Goal: Task Accomplishment & Management: Manage account settings

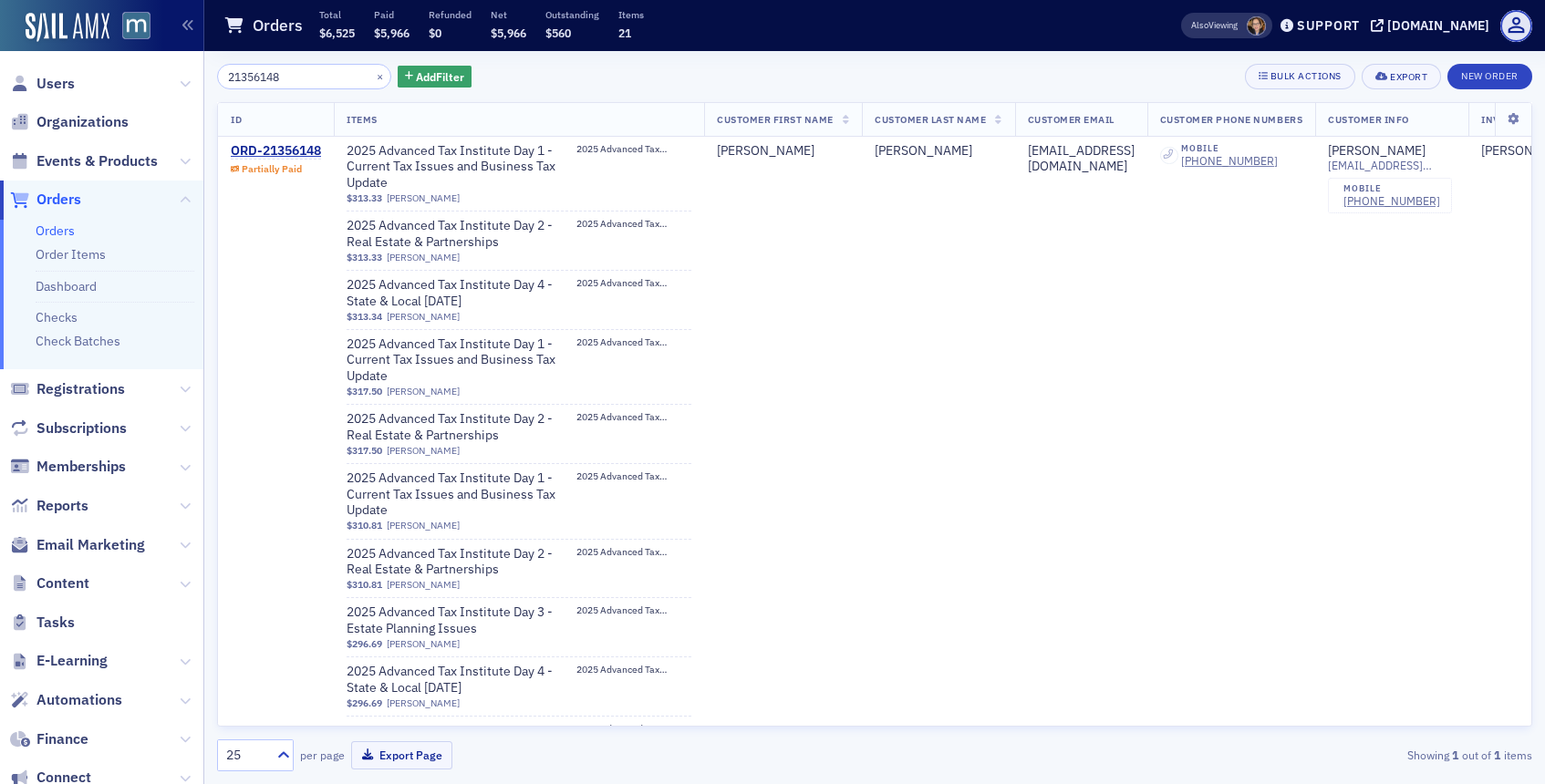
scroll to position [747, 0]
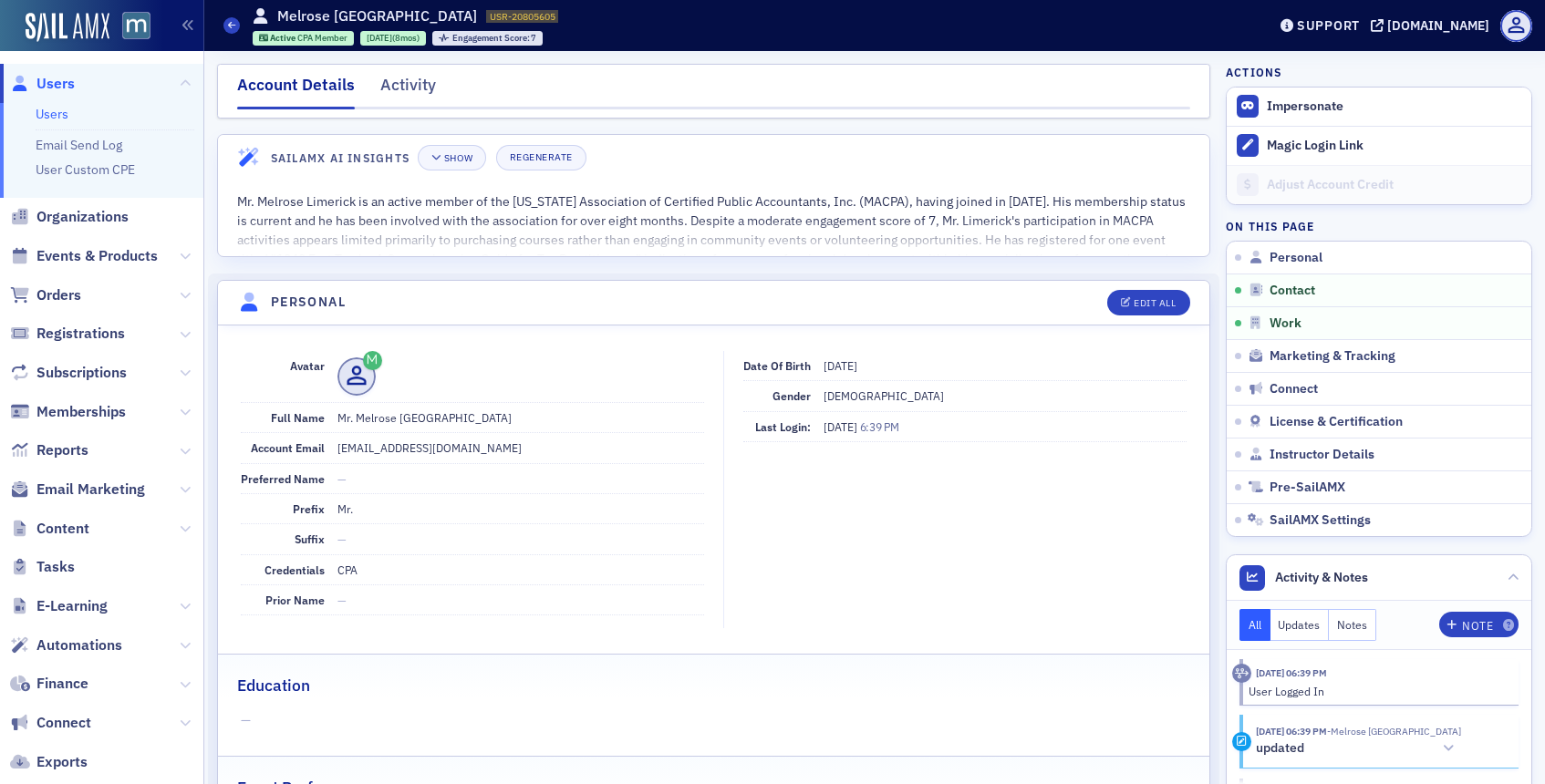
scroll to position [1003, 0]
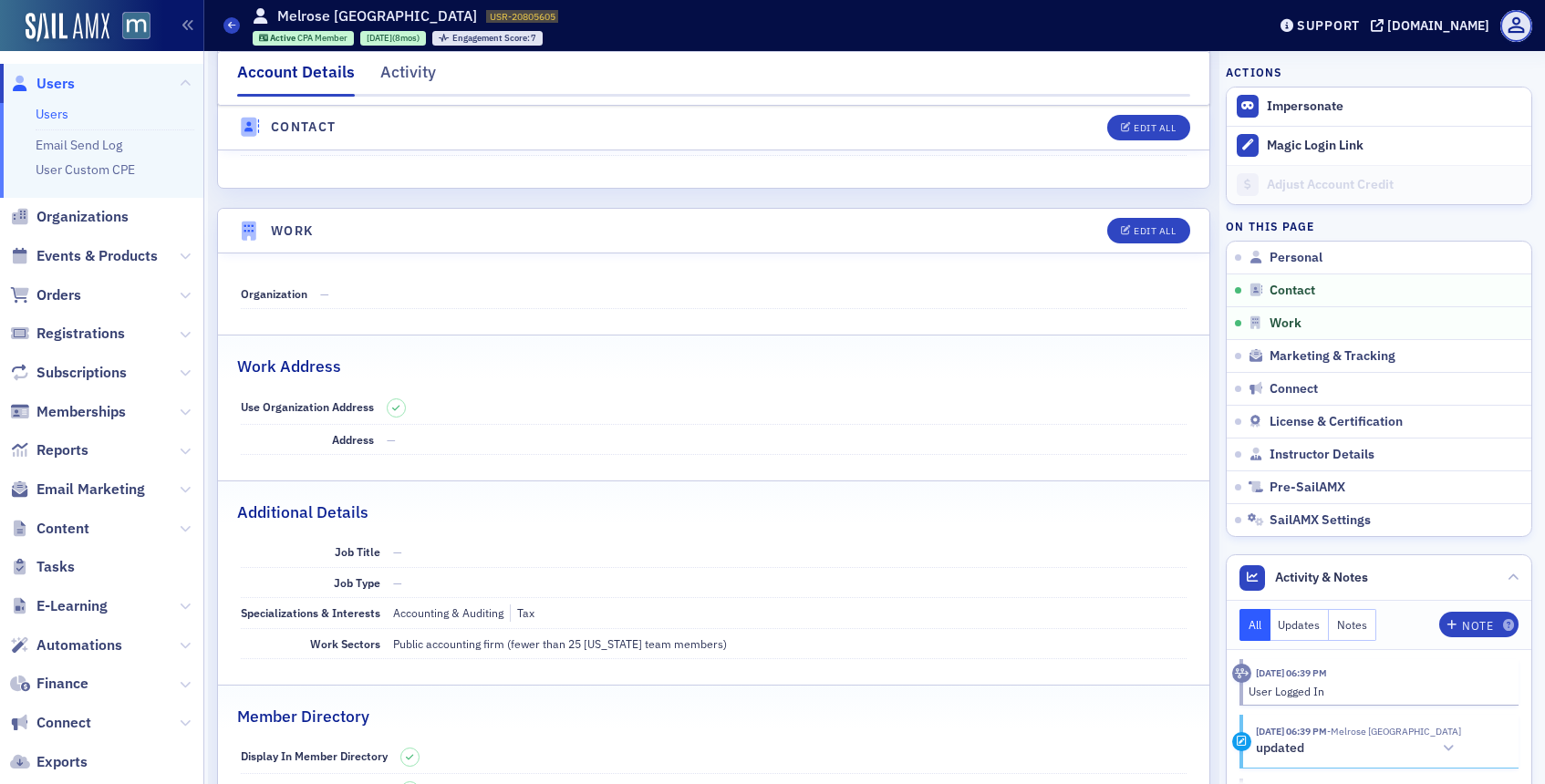
click at [61, 87] on span "Users" at bounding box center [56, 83] width 39 height 20
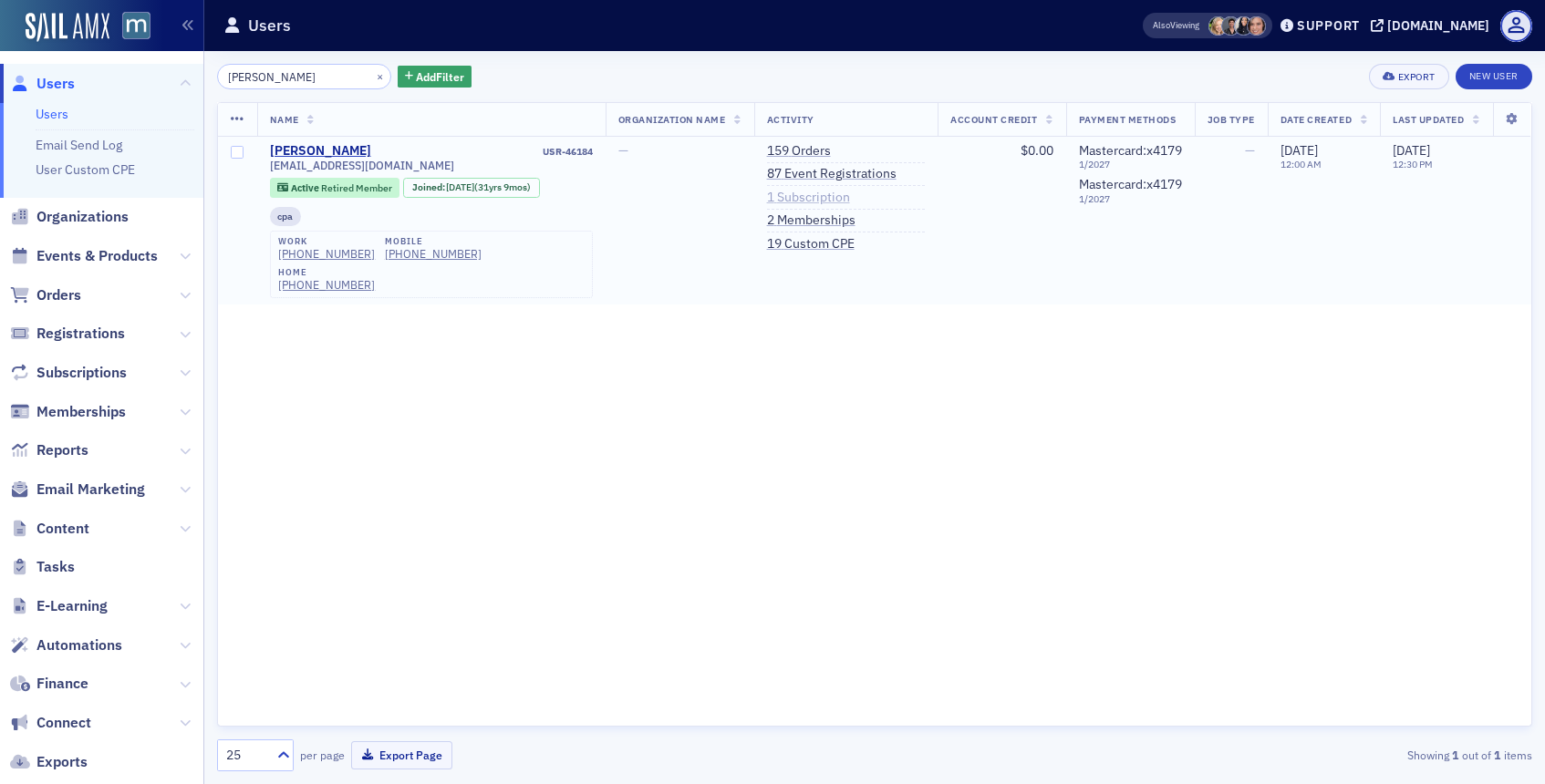
type input "[PERSON_NAME]"
click at [767, 197] on link "1 Subscription" at bounding box center [808, 197] width 83 height 16
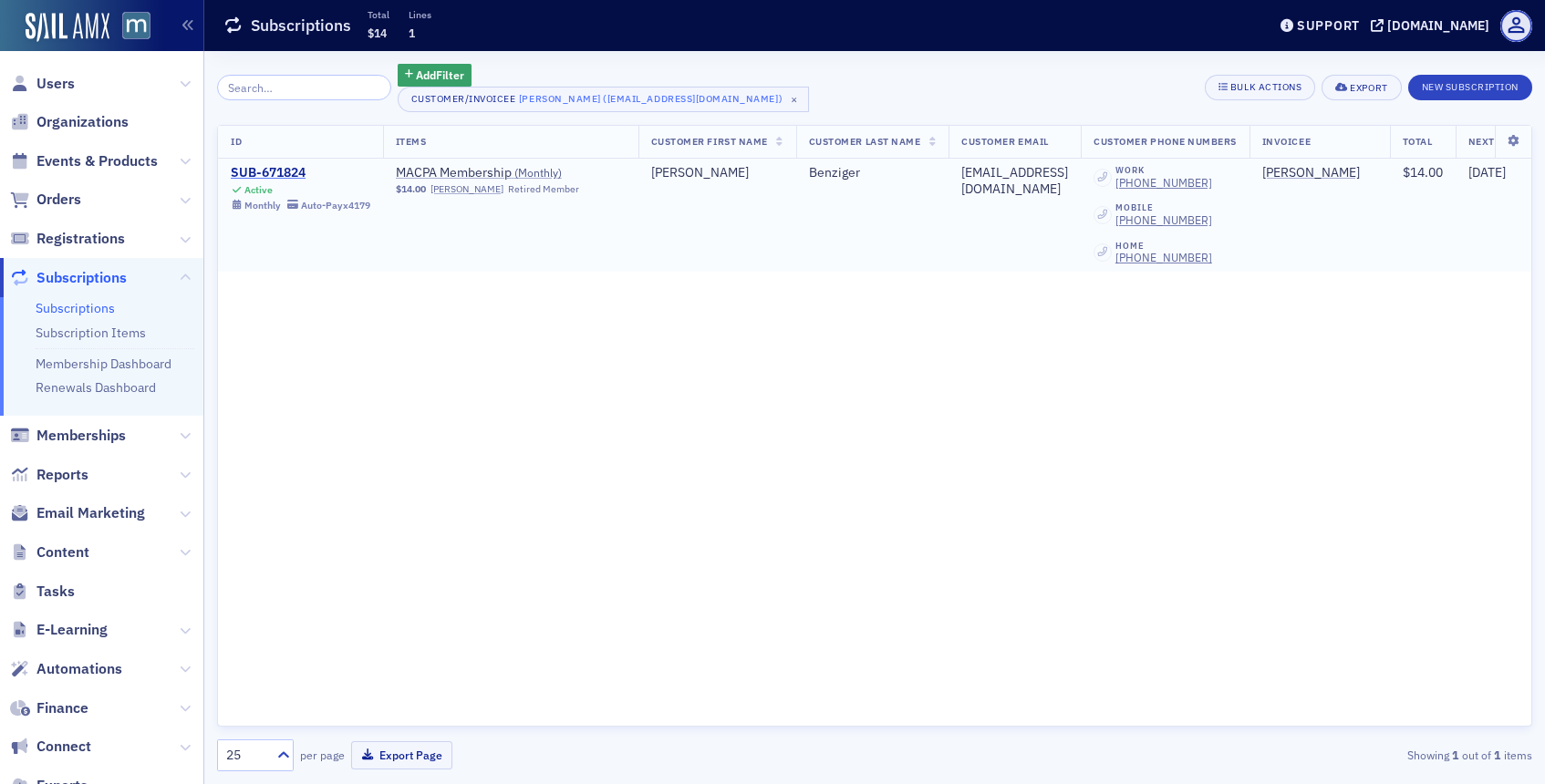
click at [291, 173] on div "SUB-671824" at bounding box center [301, 173] width 139 height 16
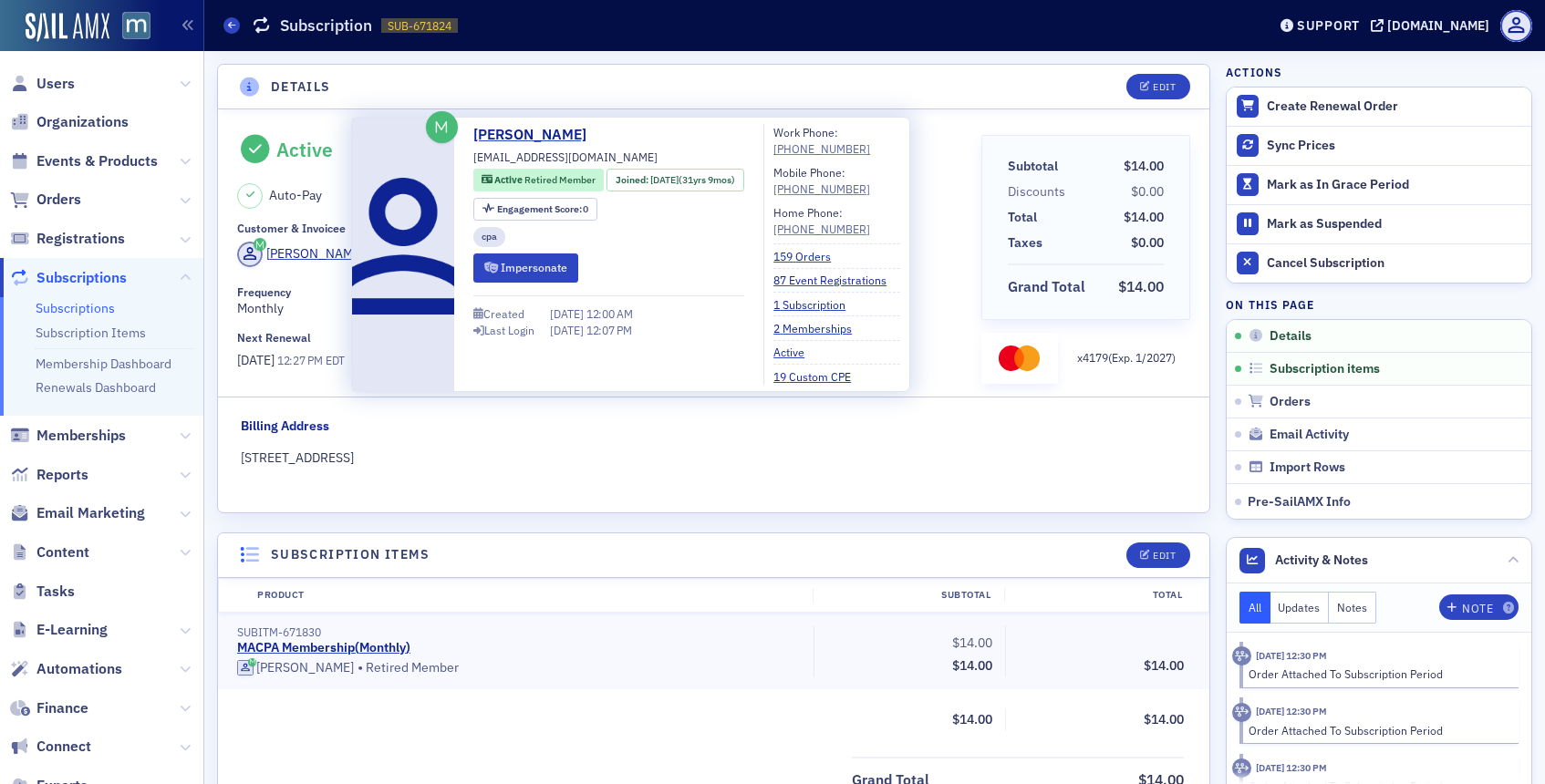
click at [561, 154] on span "[EMAIL_ADDRESS][DOMAIN_NAME]" at bounding box center [566, 157] width 185 height 16
copy div "[EMAIL_ADDRESS][DOMAIN_NAME]"
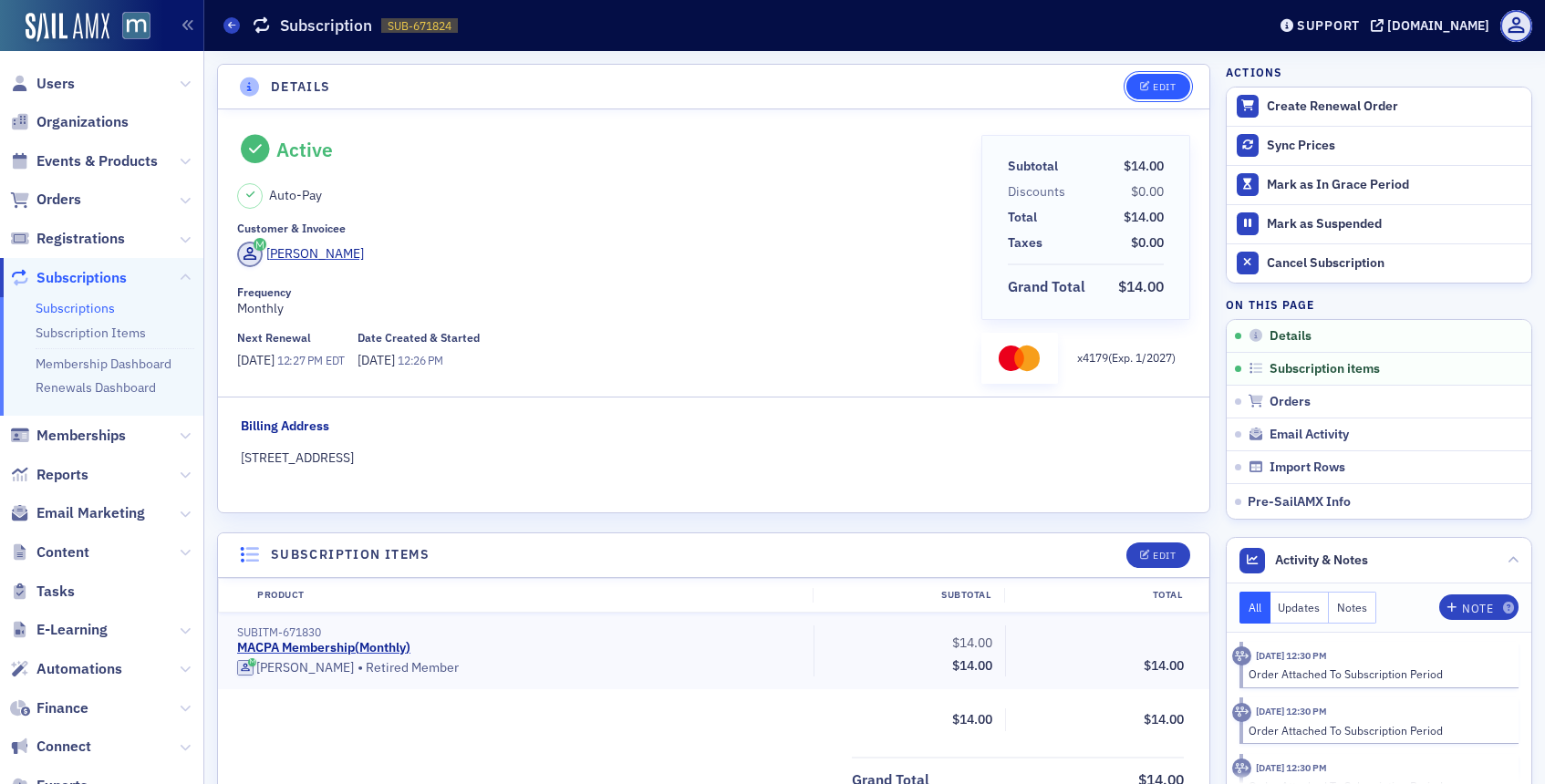
click at [1165, 83] on div "Edit" at bounding box center [1164, 87] width 23 height 10
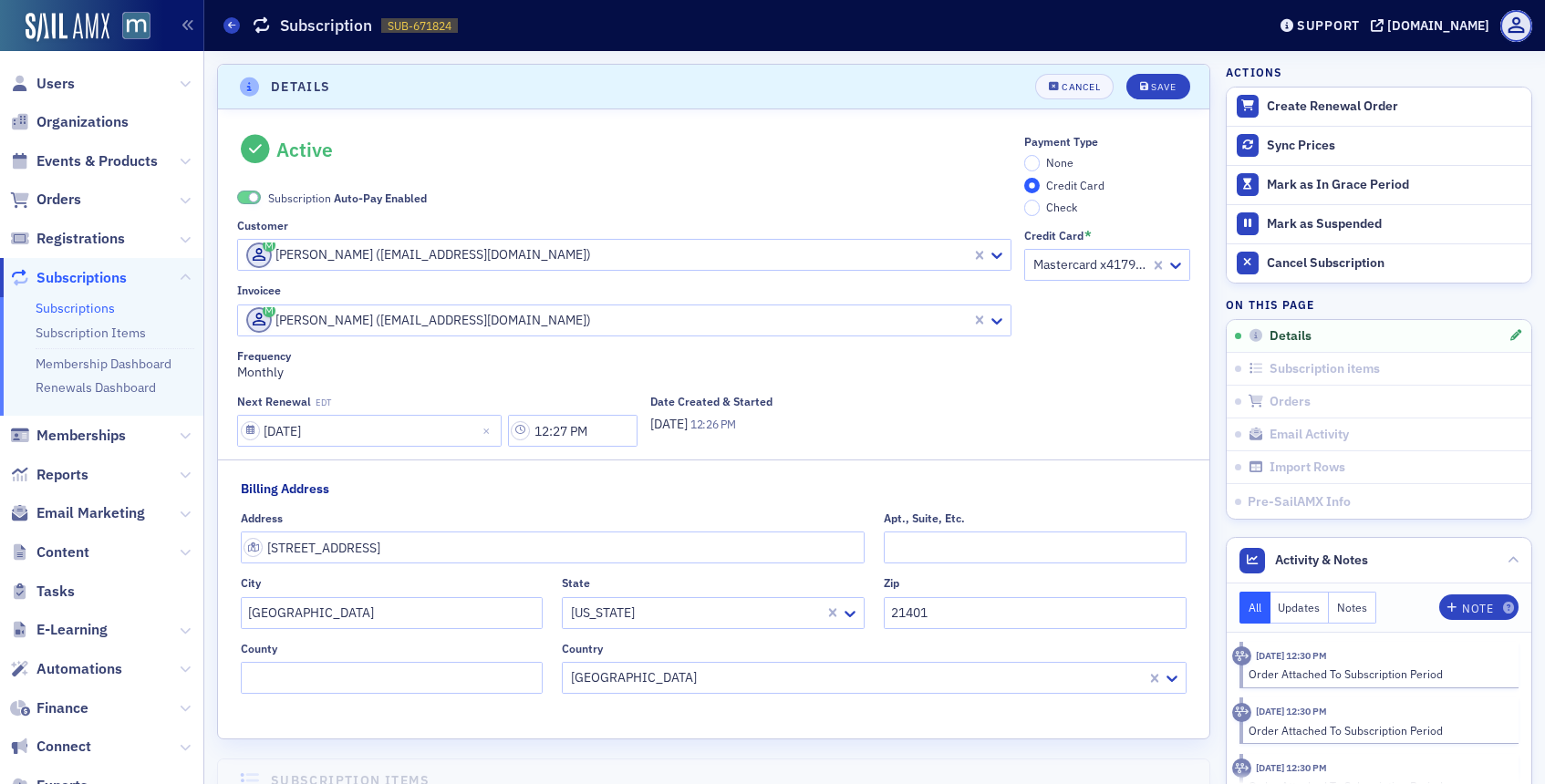
scroll to position [4, 0]
click at [248, 192] on span at bounding box center [248, 193] width 24 height 14
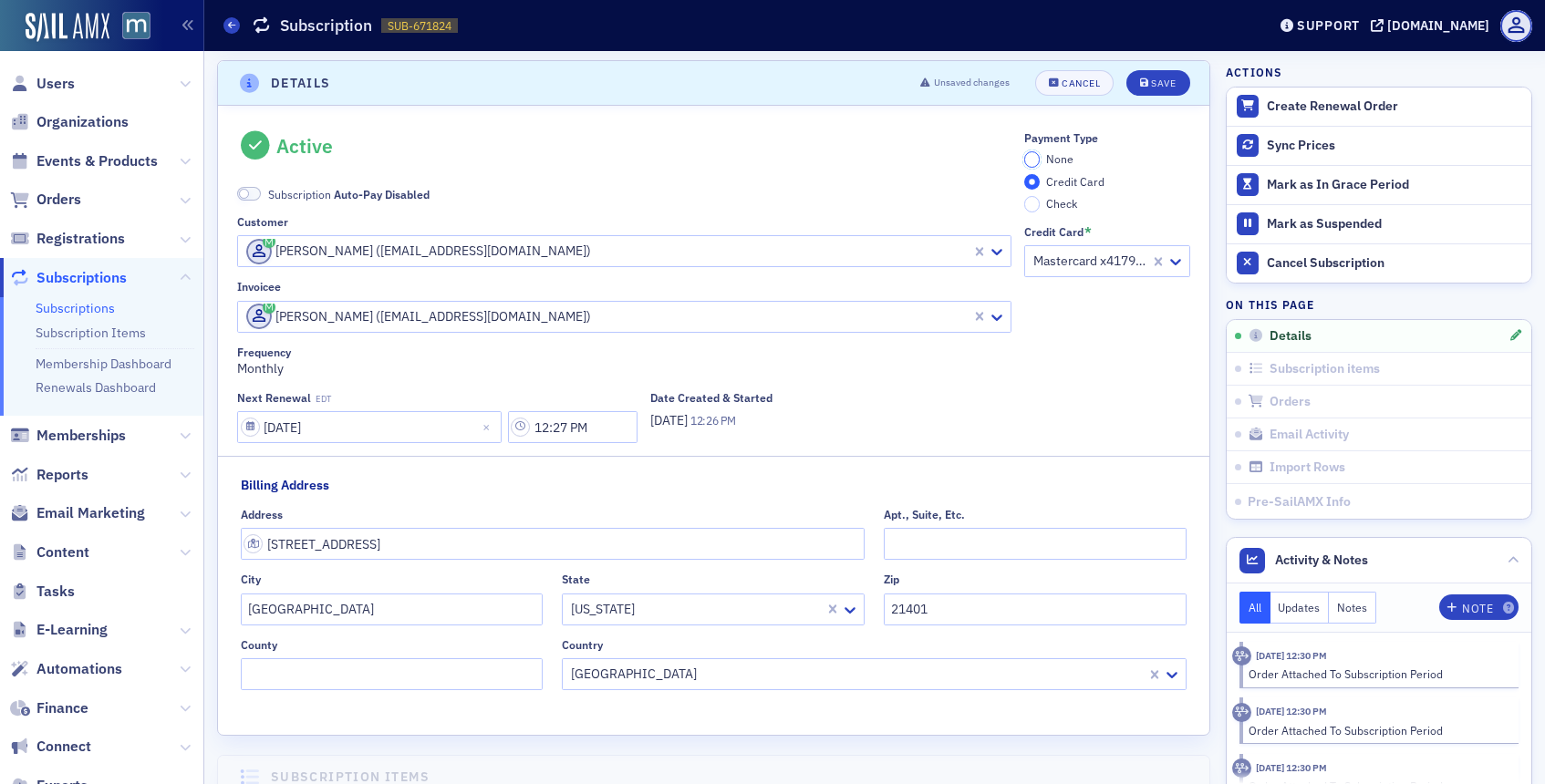
click at [1029, 161] on input "None" at bounding box center [1032, 160] width 16 height 16
click at [1153, 85] on div "Save" at bounding box center [1162, 83] width 24 height 10
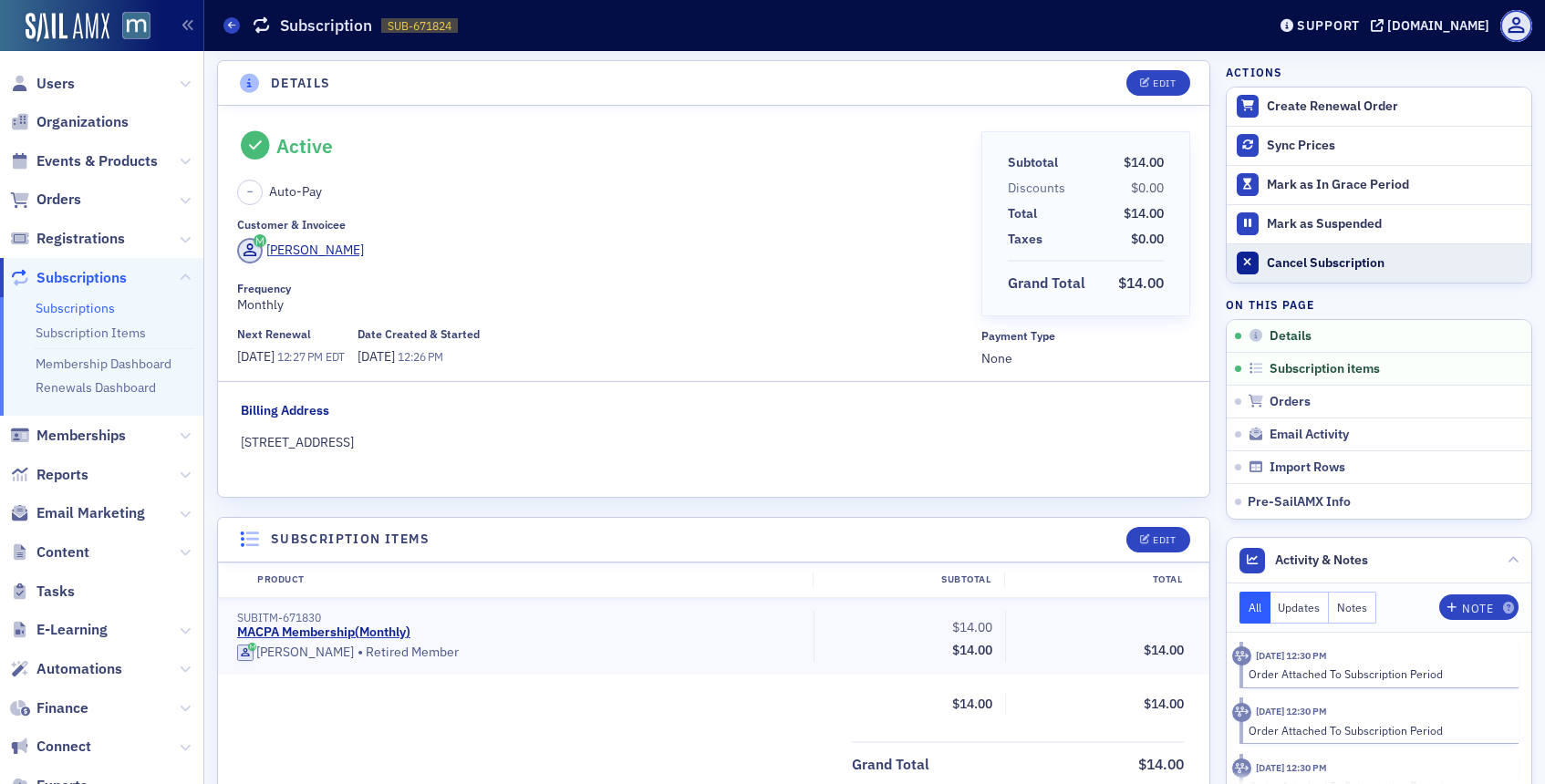
click at [1290, 262] on div "Cancel Subscription" at bounding box center [1394, 263] width 255 height 16
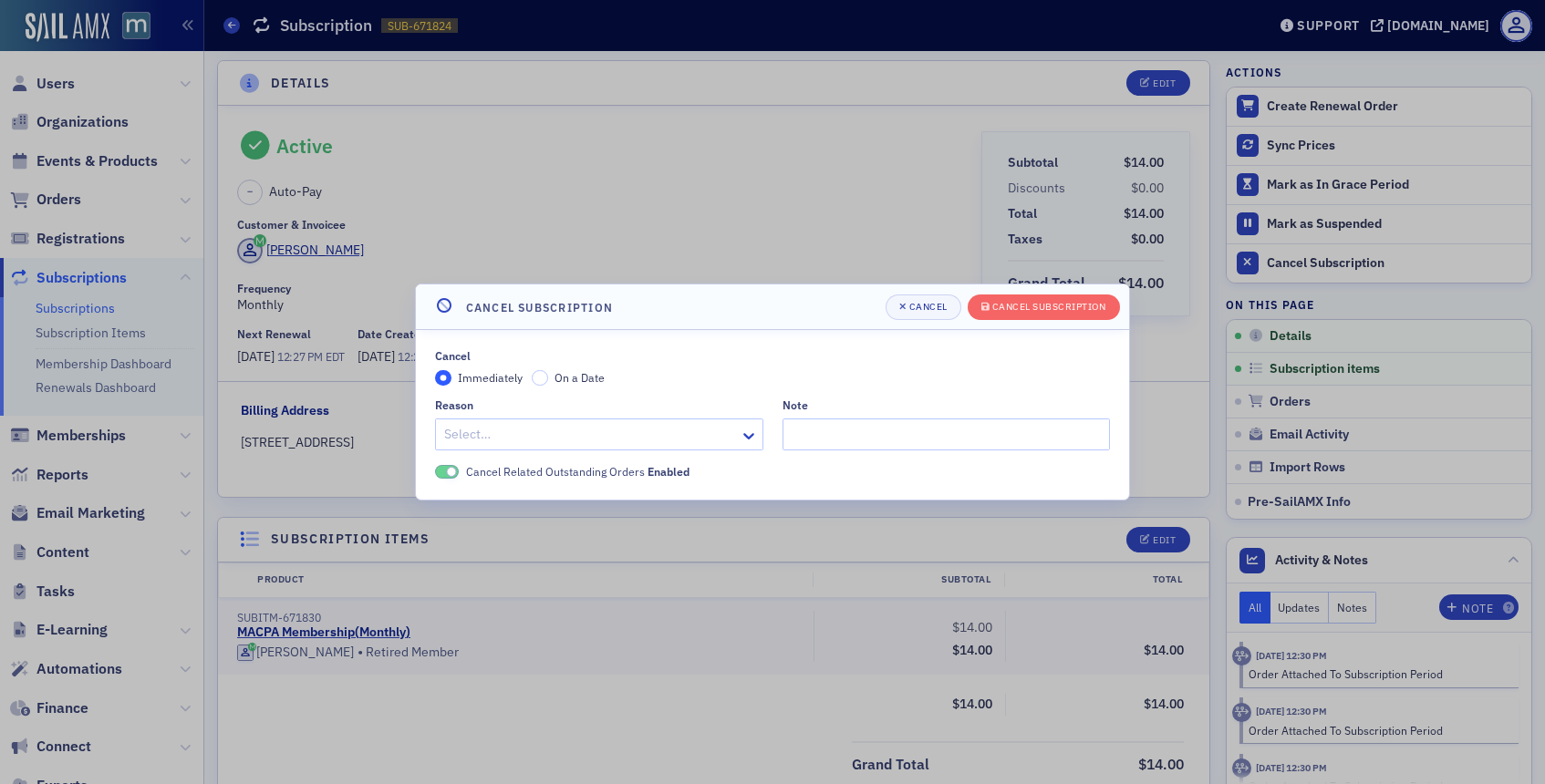
click at [750, 417] on div "Reason Select…" at bounding box center [599, 424] width 329 height 52
click at [749, 426] on icon at bounding box center [748, 435] width 18 height 18
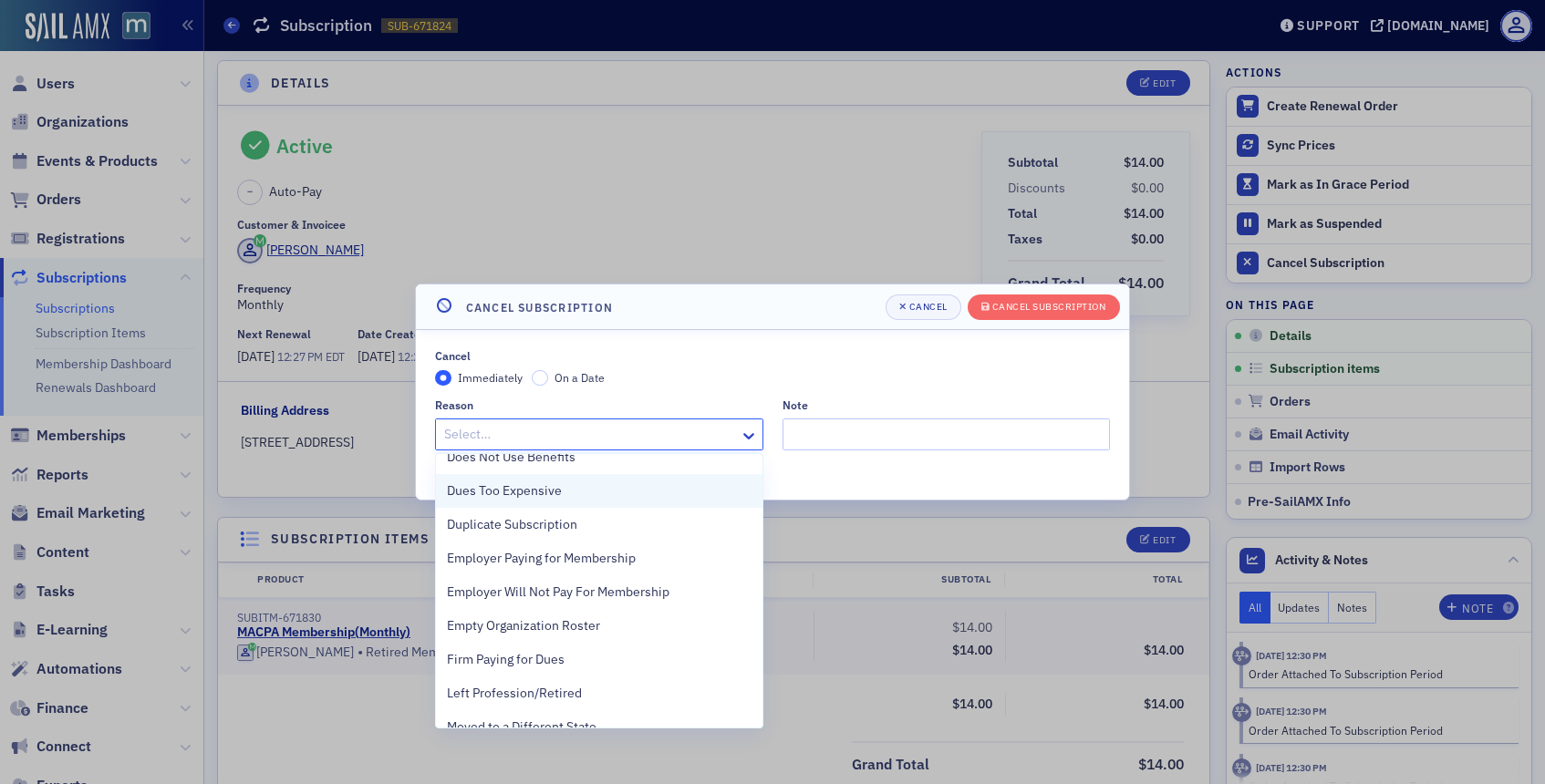
scroll to position [93, 0]
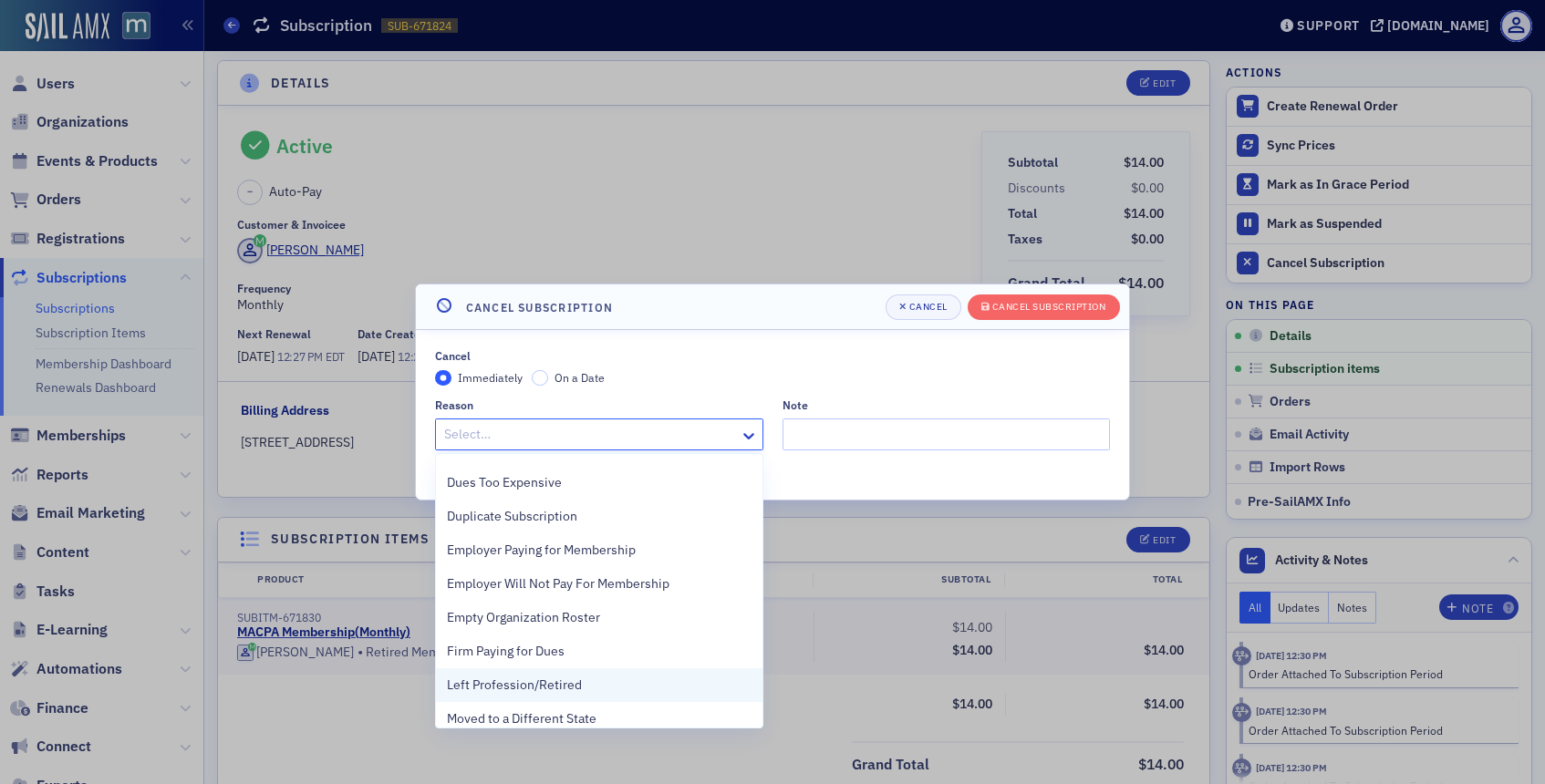
click at [559, 683] on span "Left Profession/Retired" at bounding box center [514, 685] width 135 height 19
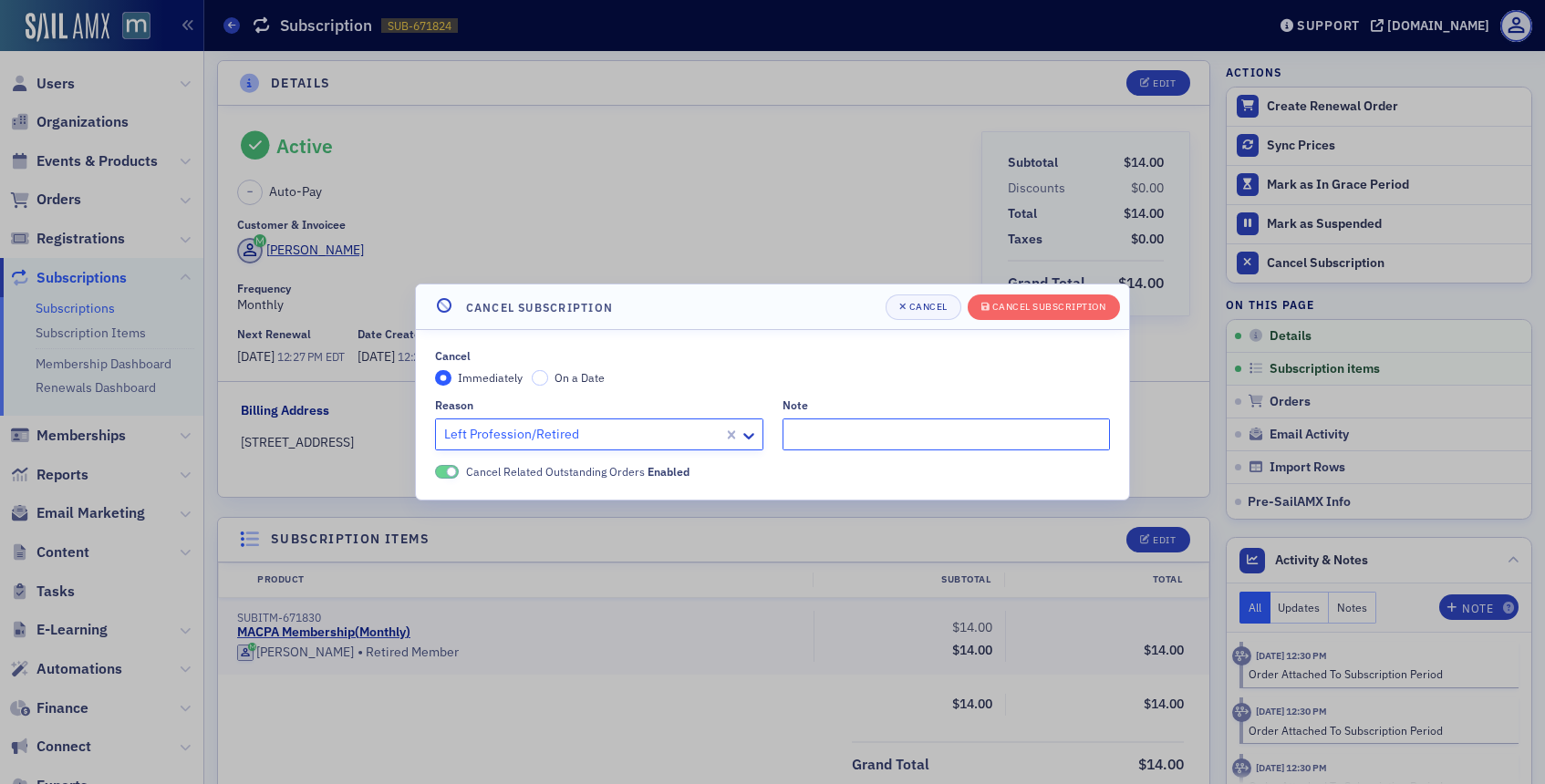
click at [834, 436] on input "Note" at bounding box center [947, 434] width 329 height 32
type input "Retired and no longer uses the membership."
click at [1016, 317] on button "Cancel Subscription" at bounding box center [1044, 307] width 153 height 25
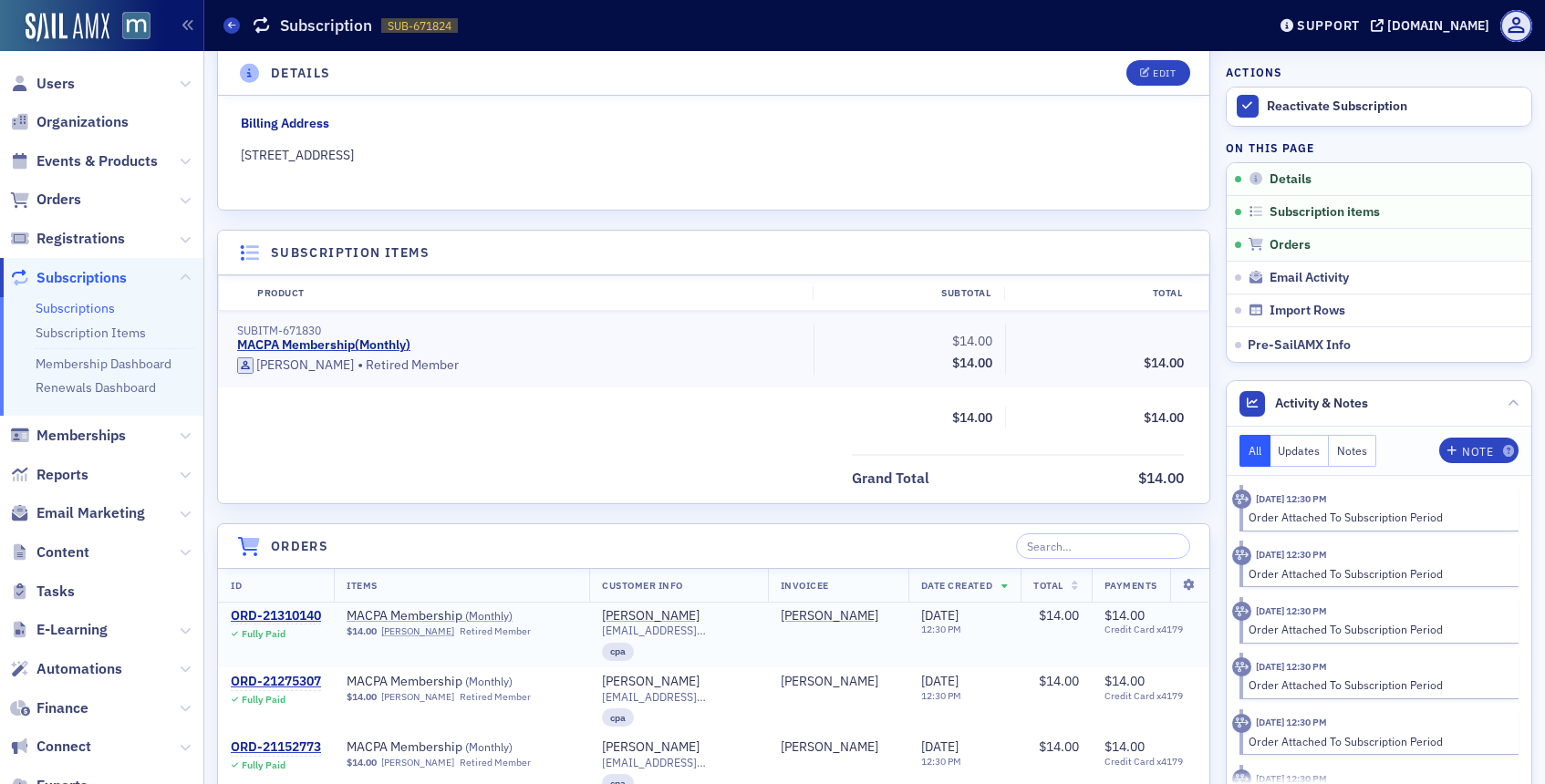
scroll to position [279, 0]
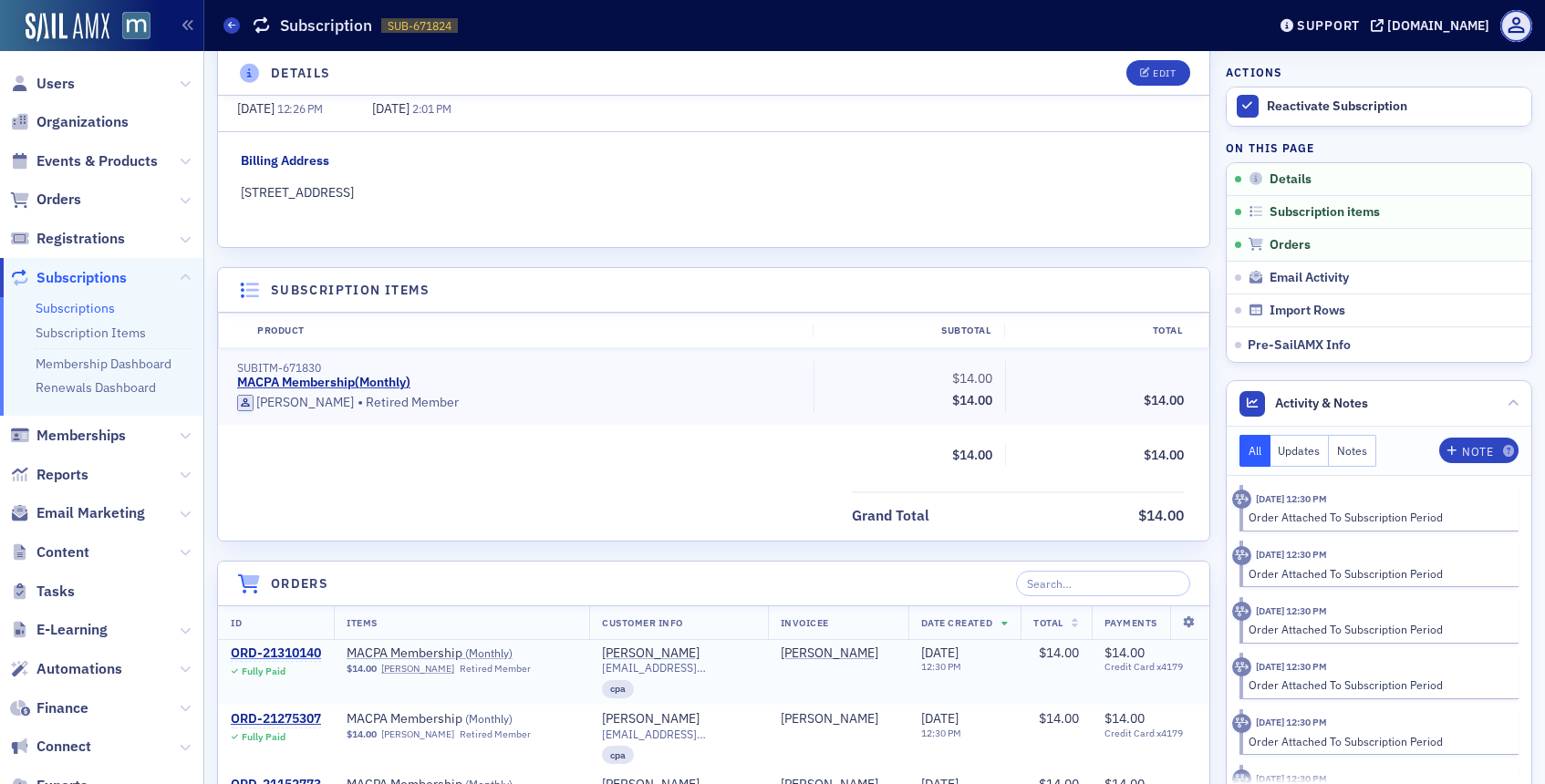
click at [287, 652] on div "ORD-21310140" at bounding box center [276, 653] width 90 height 16
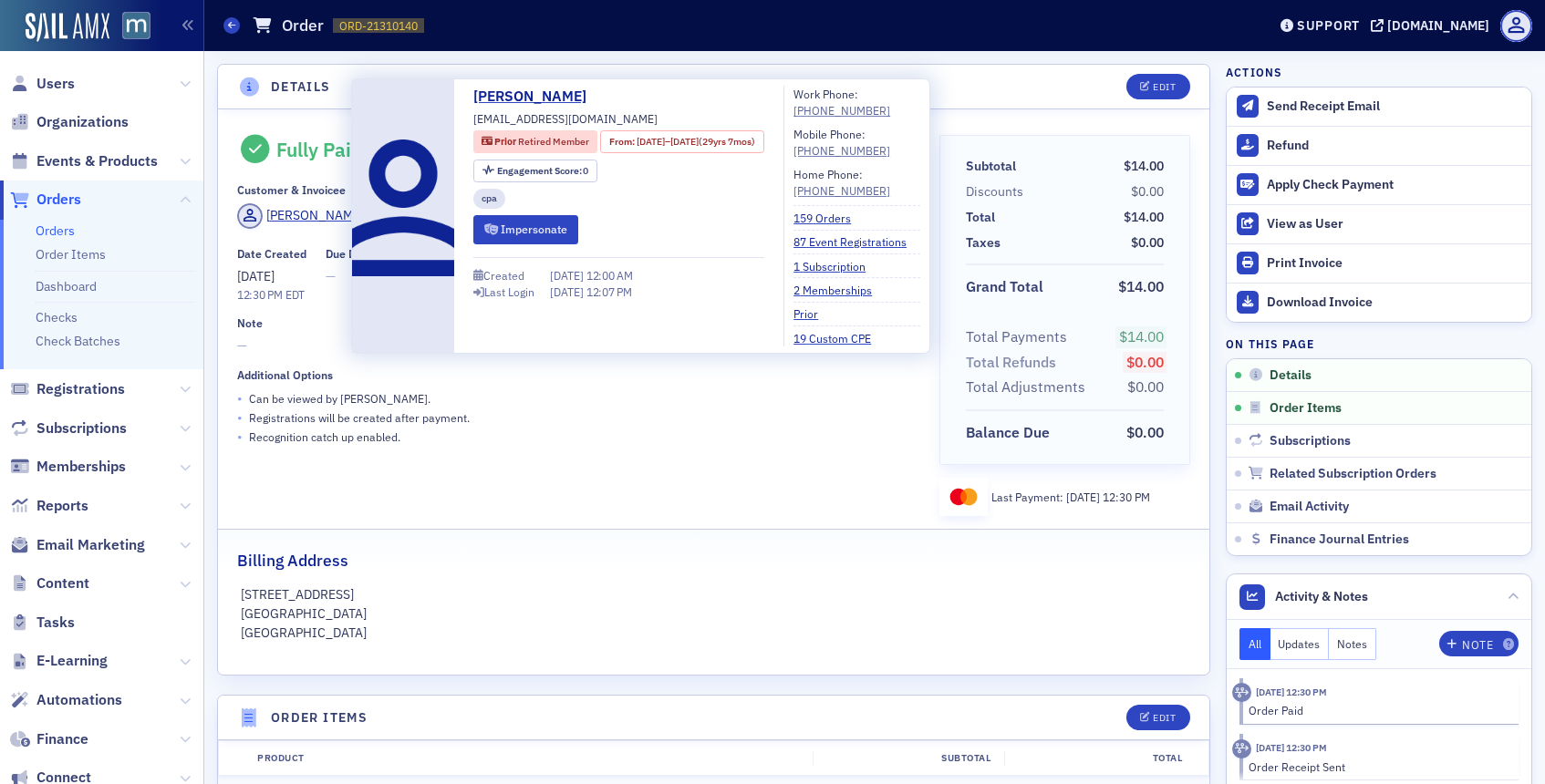
click at [529, 116] on span "[EMAIL_ADDRESS][DOMAIN_NAME]" at bounding box center [566, 118] width 185 height 16
copy div "[EMAIL_ADDRESS][DOMAIN_NAME]"
